Goal: Task Accomplishment & Management: Use online tool/utility

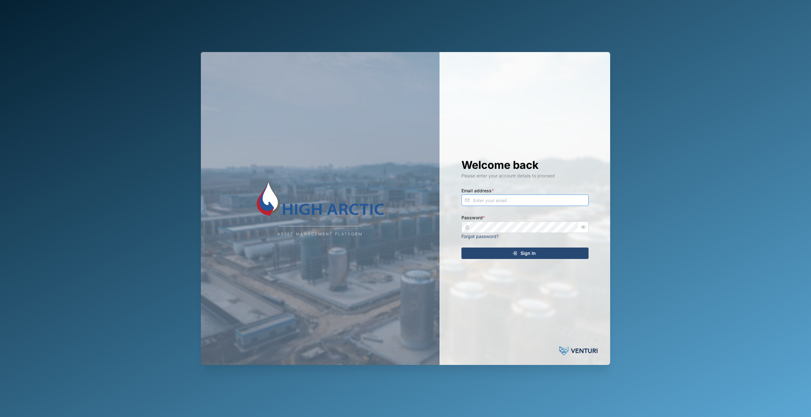
type input "[PERSON_NAME][EMAIL_ADDRESS][DOMAIN_NAME]"
click at [537, 247] on div "Welcome back Please enter your account details to proceed Email address * [PERS…" at bounding box center [525, 208] width 152 height 313
click at [537, 256] on div "Sign In" at bounding box center [523, 253] width 117 height 11
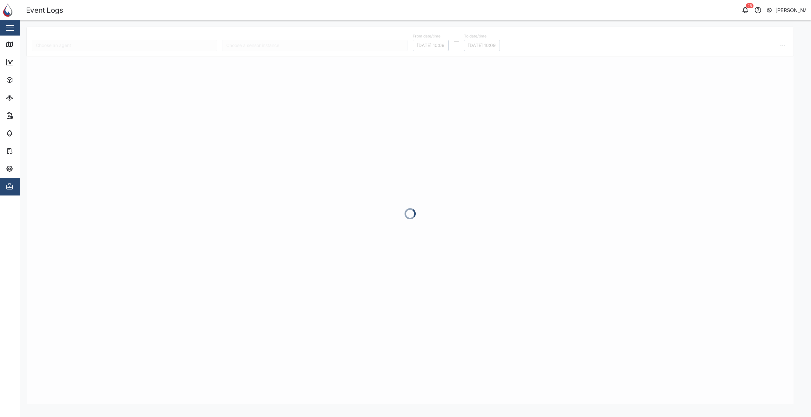
type input "CR04"
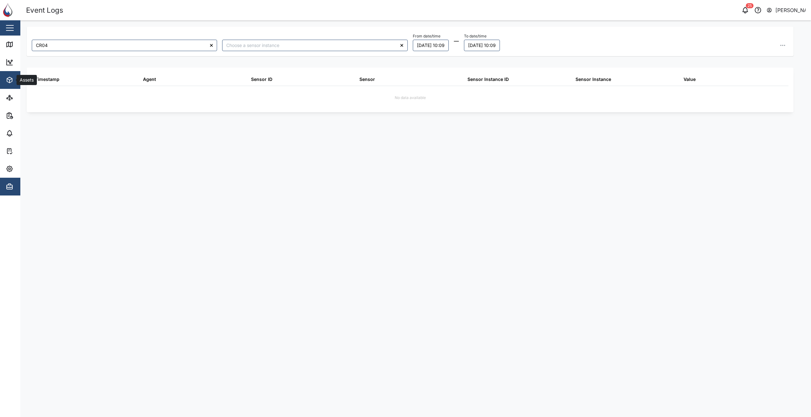
click at [10, 80] on icon "button" at bounding box center [11, 80] width 3 height 2
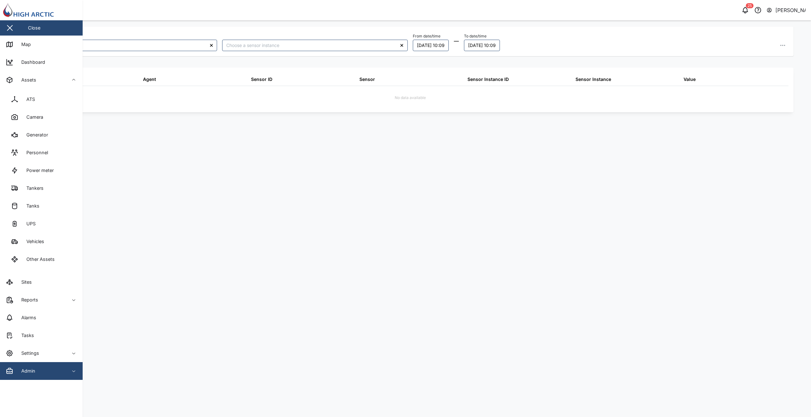
click at [10, 80] on icon "button" at bounding box center [11, 80] width 3 height 2
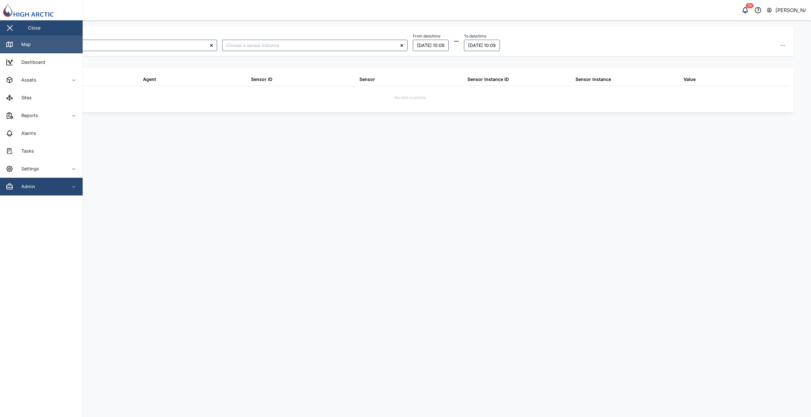
click at [27, 47] on div "Map" at bounding box center [24, 44] width 14 height 7
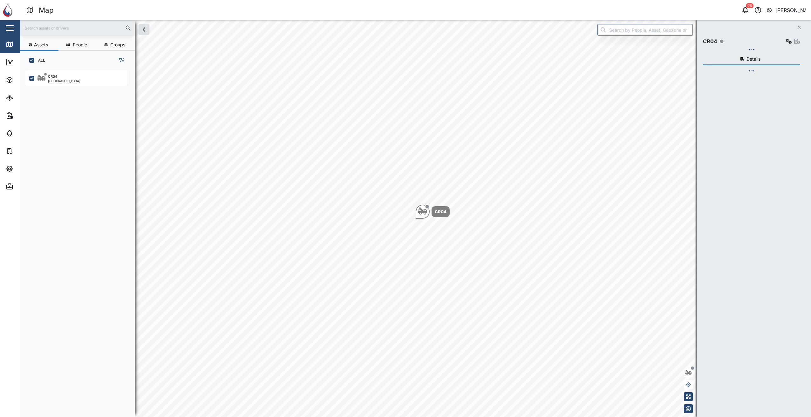
scroll to position [340, 99]
click at [747, 197] on span "View Asset Details" at bounding box center [754, 192] width 35 height 9
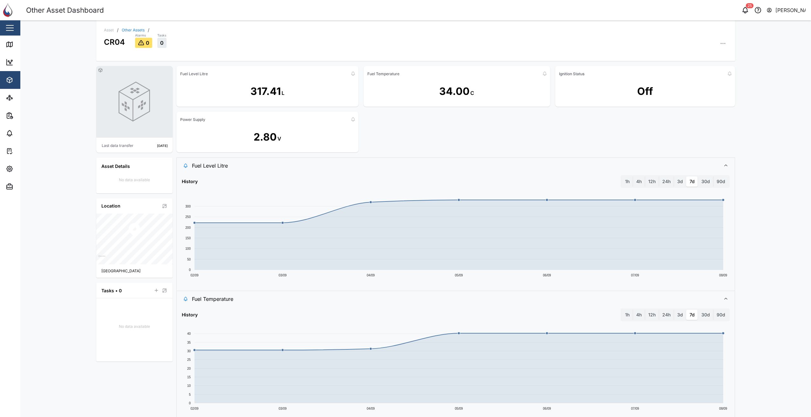
click at [724, 39] on div "Alarms 0 Tasks 0" at bounding box center [431, 40] width 592 height 16
click at [724, 44] on button "button" at bounding box center [722, 43] width 9 height 9
click at [708, 76] on div "Event Logs" at bounding box center [698, 78] width 47 height 6
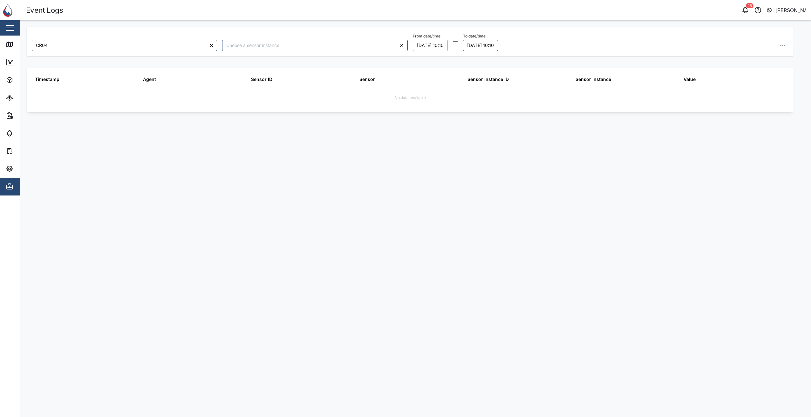
click at [440, 46] on button "[DATE] 10:10" at bounding box center [430, 45] width 35 height 11
click at [425, 91] on button "1" at bounding box center [423, 87] width 11 height 11
click at [498, 44] on button "[DATE] 10:10" at bounding box center [480, 45] width 35 height 11
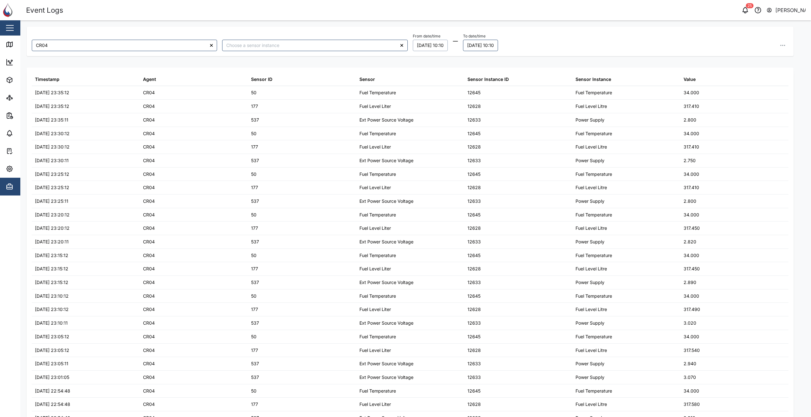
click at [581, 26] on div "CR04 From date/time [DATE] 10:10 To date/time [DATE] 10:10 September 2025 Mo Tu…" at bounding box center [415, 26] width 790 height 13
click at [782, 44] on button "button" at bounding box center [782, 45] width 11 height 11
click at [558, 20] on header "Event Logs 25 [PERSON_NAME]" at bounding box center [405, 10] width 811 height 20
click at [779, 45] on icon "button" at bounding box center [782, 45] width 6 height 6
click at [722, 87] on span "Export all as CSV" at bounding box center [731, 88] width 37 height 11
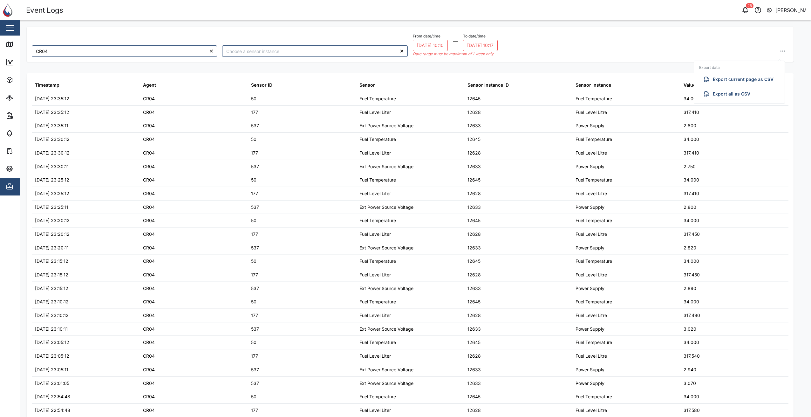
click at [592, 43] on div "From date/time [DATE] 10:10 To date/time [DATE] 10:17 Date range must be maximu…" at bounding box center [601, 44] width 376 height 25
click at [551, 29] on div "CR04 From date/time [DATE] 10:10 To date/time [DATE] 10:25 Date range must be m…" at bounding box center [410, 44] width 767 height 35
click at [640, 43] on div "From date/time [DATE] 10:10 To date/time [DATE] 10:26 Date range must be maximu…" at bounding box center [601, 44] width 376 height 25
click at [492, 44] on button "[DATE] 10:34" at bounding box center [481, 45] width 36 height 11
click at [551, 87] on button "7" at bounding box center [551, 87] width 11 height 11
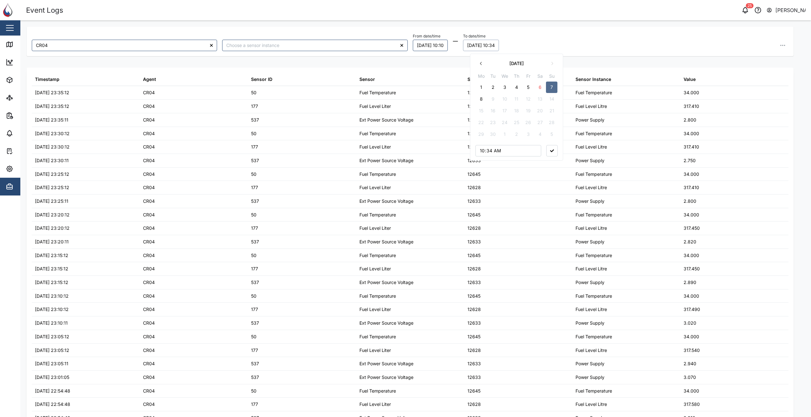
click at [443, 46] on button "[DATE] 10:10" at bounding box center [430, 45] width 35 height 11
click at [466, 152] on input "10:10" at bounding box center [449, 150] width 66 height 11
click at [453, 151] on input "10:10" at bounding box center [449, 150] width 66 height 11
type input "07:10"
click at [495, 152] on button "button" at bounding box center [491, 150] width 11 height 11
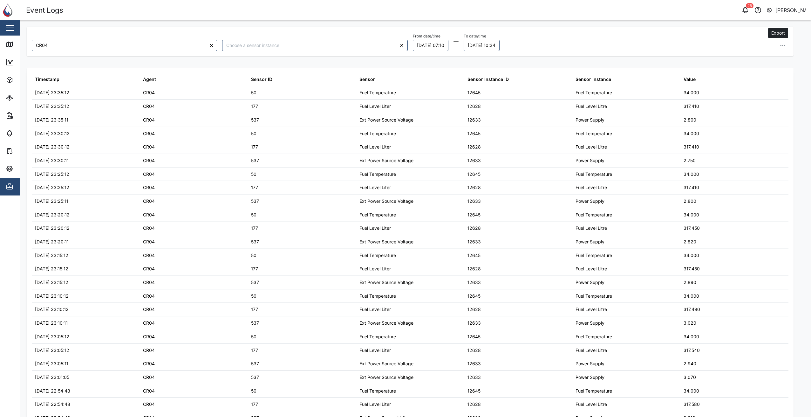
click at [777, 40] on button "button" at bounding box center [782, 45] width 11 height 11
click at [750, 85] on button "Export all as CSV" at bounding box center [739, 88] width 80 height 11
click at [371, 24] on div "CR04 From date/time [DATE] 07:10 To date/time [DATE] 10:34 Export data Export c…" at bounding box center [415, 26] width 790 height 13
click at [604, 33] on div "From date/time [DATE] 07:10 To date/time [DATE] 10:34" at bounding box center [601, 41] width 376 height 19
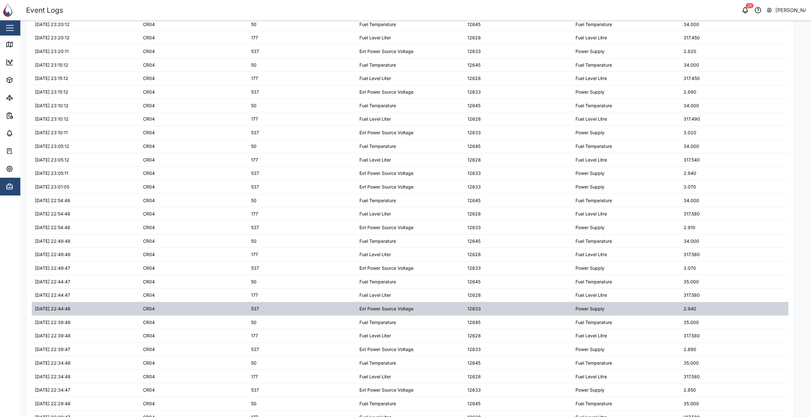
scroll to position [366, 0]
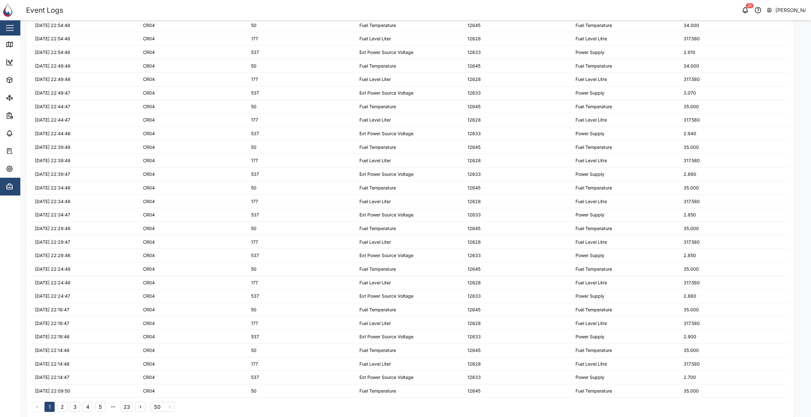
click at [127, 410] on button "23" at bounding box center [127, 407] width 12 height 10
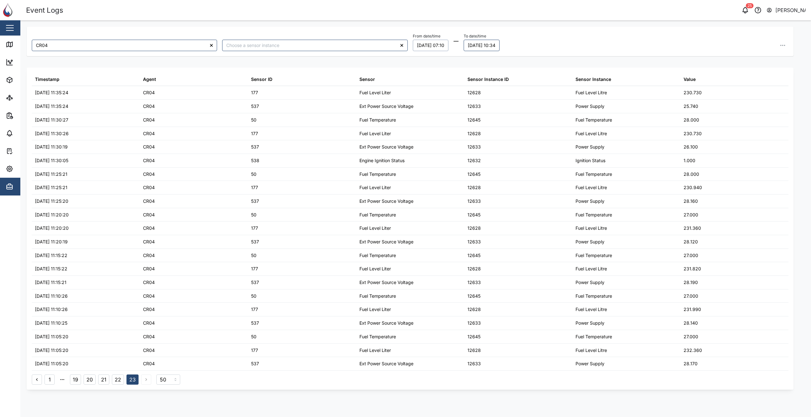
click at [427, 44] on button "[DATE] 07:10" at bounding box center [431, 45] width 36 height 11
click at [422, 61] on icon "button" at bounding box center [423, 63] width 5 height 5
click at [495, 133] on button "31" at bounding box center [494, 134] width 11 height 11
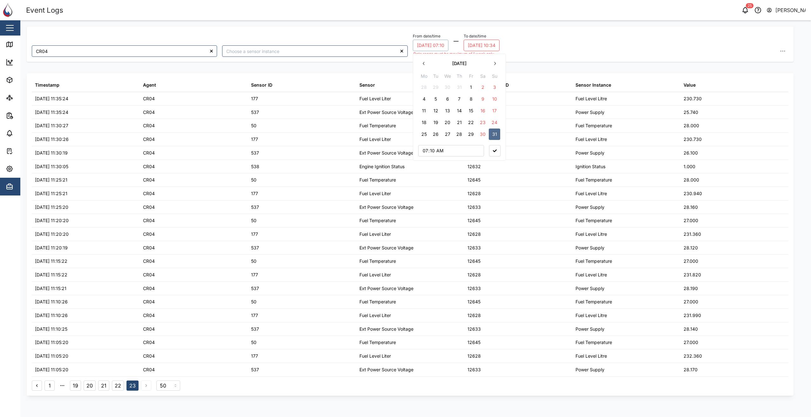
click at [498, 41] on button "[DATE] 10:34" at bounding box center [481, 45] width 36 height 11
click at [541, 87] on button "6" at bounding box center [542, 87] width 11 height 11
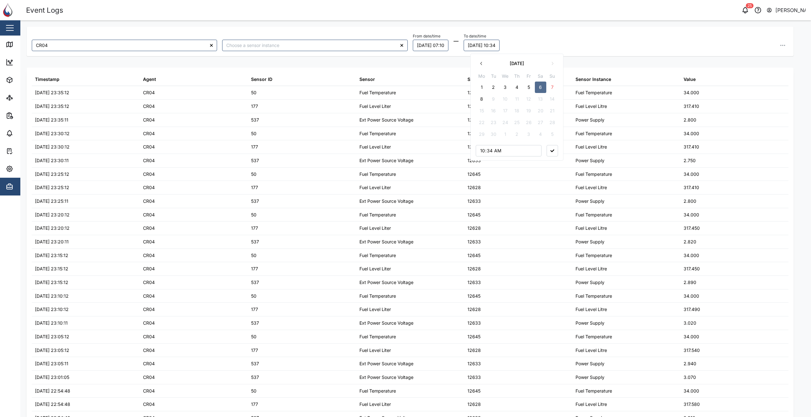
click at [550, 153] on button "button" at bounding box center [551, 150] width 11 height 11
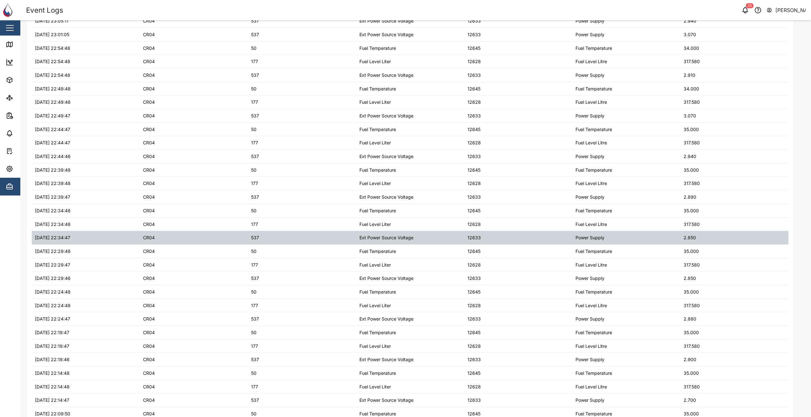
scroll to position [366, 0]
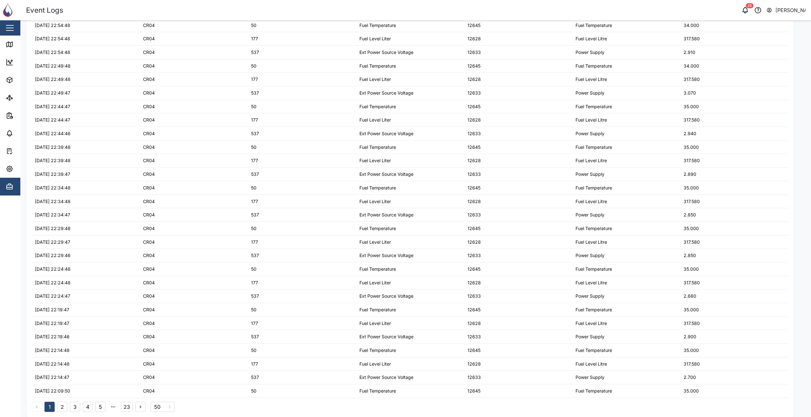
click at [130, 407] on button "23" at bounding box center [127, 407] width 12 height 10
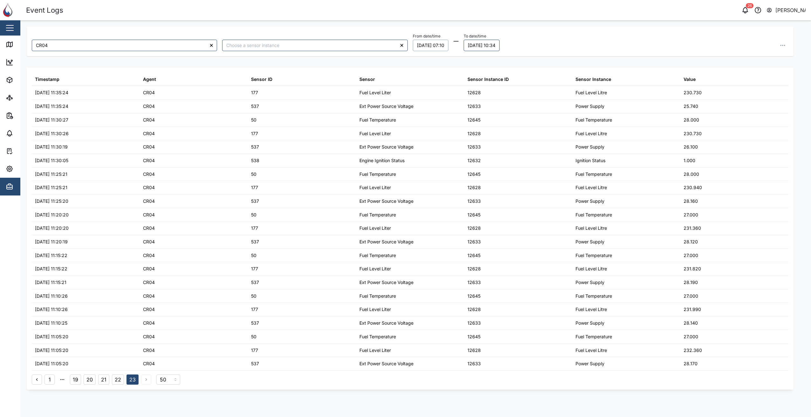
click at [438, 43] on button "[DATE] 07:10" at bounding box center [431, 45] width 36 height 11
click at [495, 60] on button "button" at bounding box center [494, 63] width 11 height 11
click at [423, 83] on button "1" at bounding box center [423, 87] width 11 height 11
click at [489, 45] on button "[DATE] 10:34" at bounding box center [481, 45] width 36 height 11
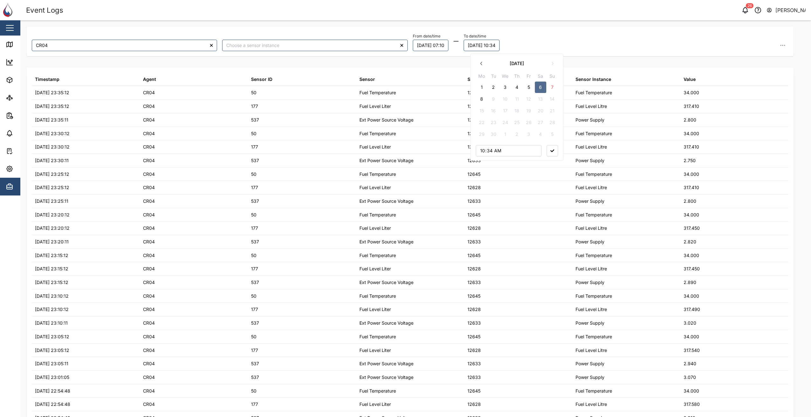
click at [489, 89] on button "2" at bounding box center [493, 87] width 11 height 11
click at [572, 42] on div "From date/time [DATE] 07:10 To date/time [DATE] 10:34 [DATE] Mo Tu We Th Fr Sa …" at bounding box center [601, 41] width 376 height 19
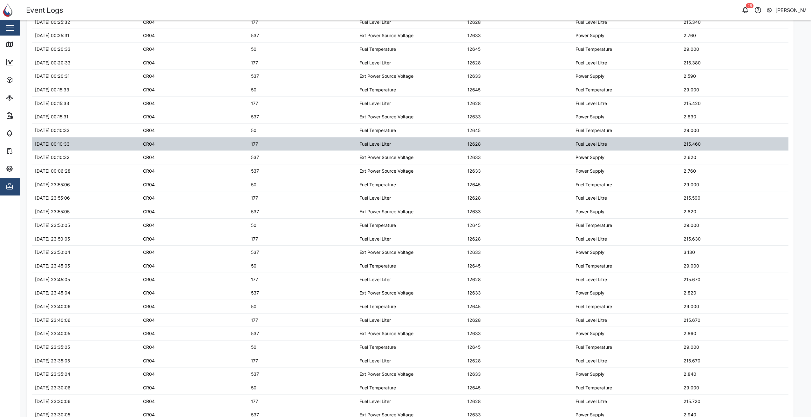
scroll to position [366, 0]
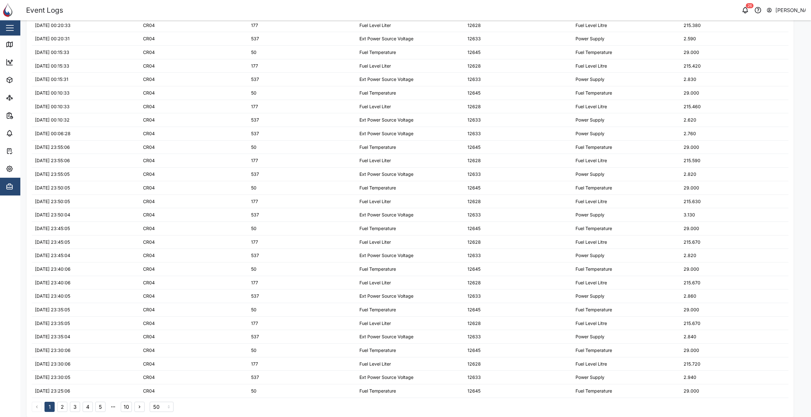
click at [101, 409] on button "5" at bounding box center [100, 407] width 10 height 10
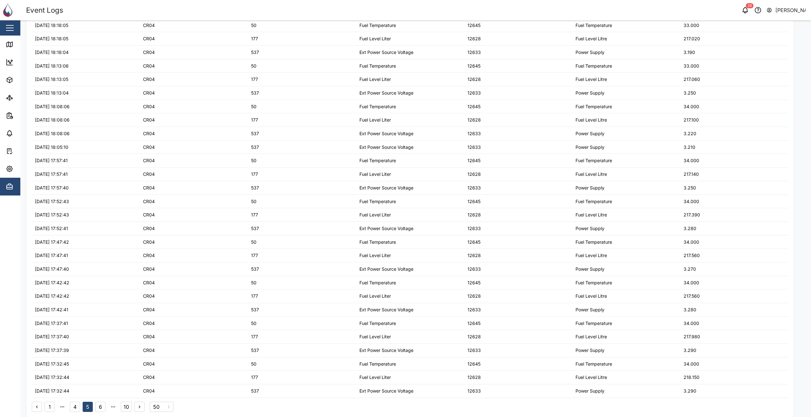
click at [127, 408] on button "10" at bounding box center [126, 407] width 11 height 10
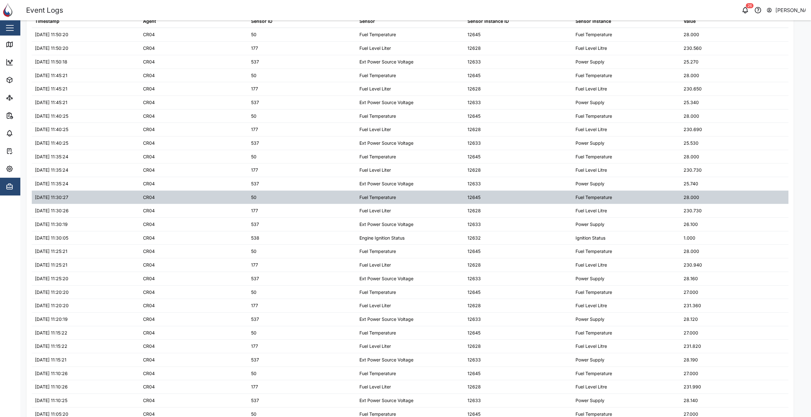
scroll to position [108, 0]
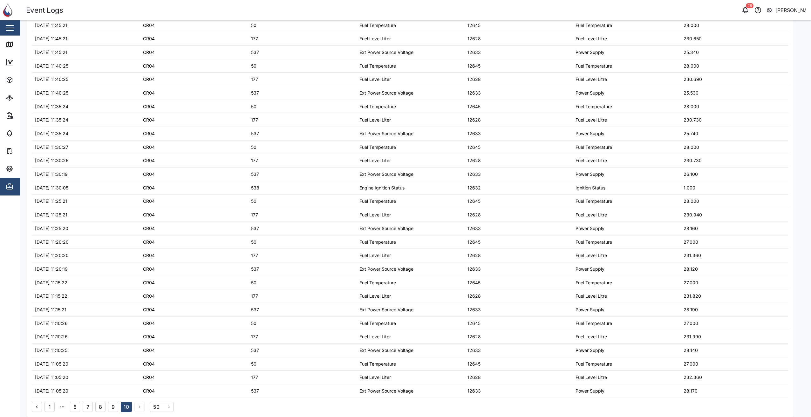
click at [46, 409] on button "1" at bounding box center [49, 407] width 10 height 10
